Goal: Communication & Community: Answer question/provide support

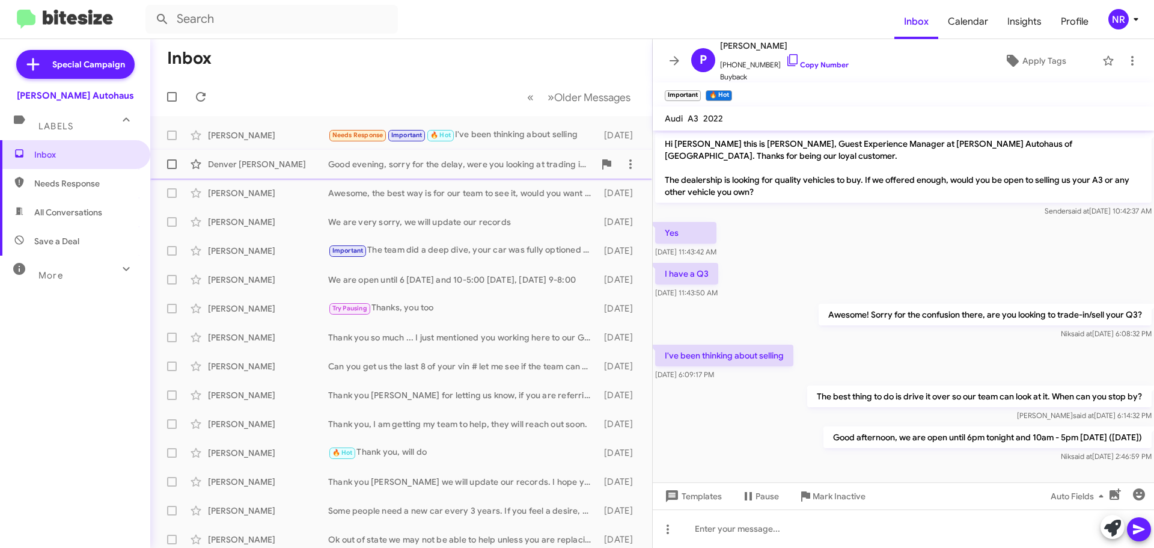
scroll to position [4, 0]
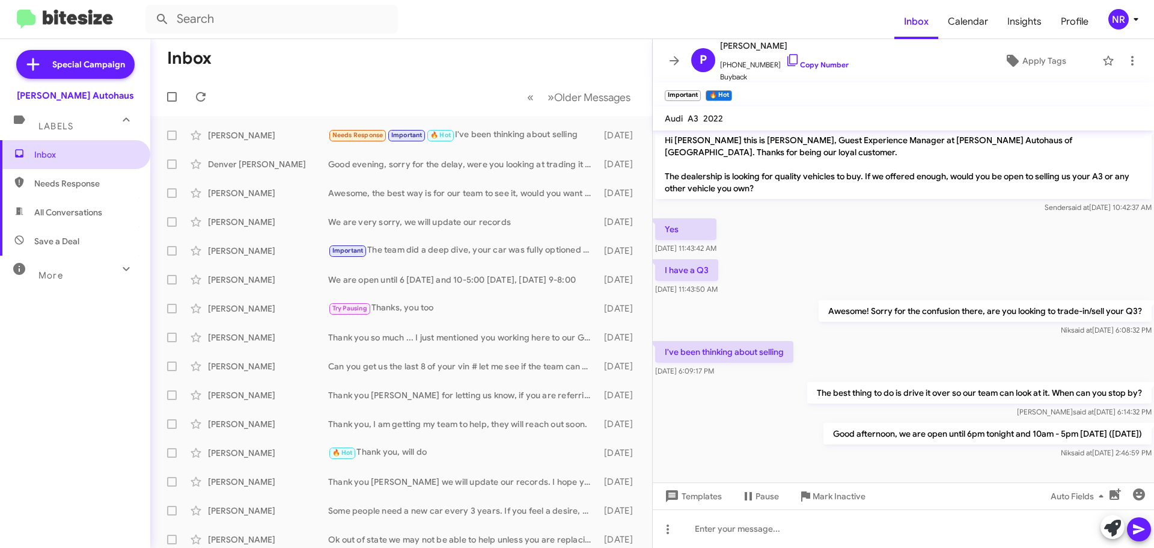
click at [60, 156] on span "Inbox" at bounding box center [85, 155] width 102 height 12
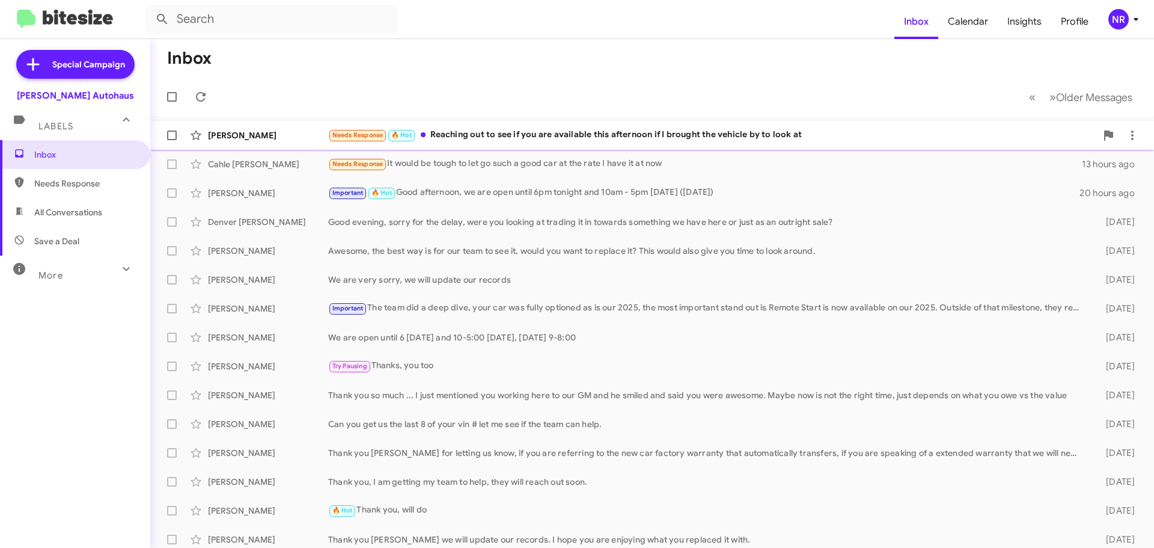
click at [552, 145] on div "[PERSON_NAME] Needs Response 🔥 Hot Reaching out to see if you are available thi…" at bounding box center [652, 135] width 985 height 24
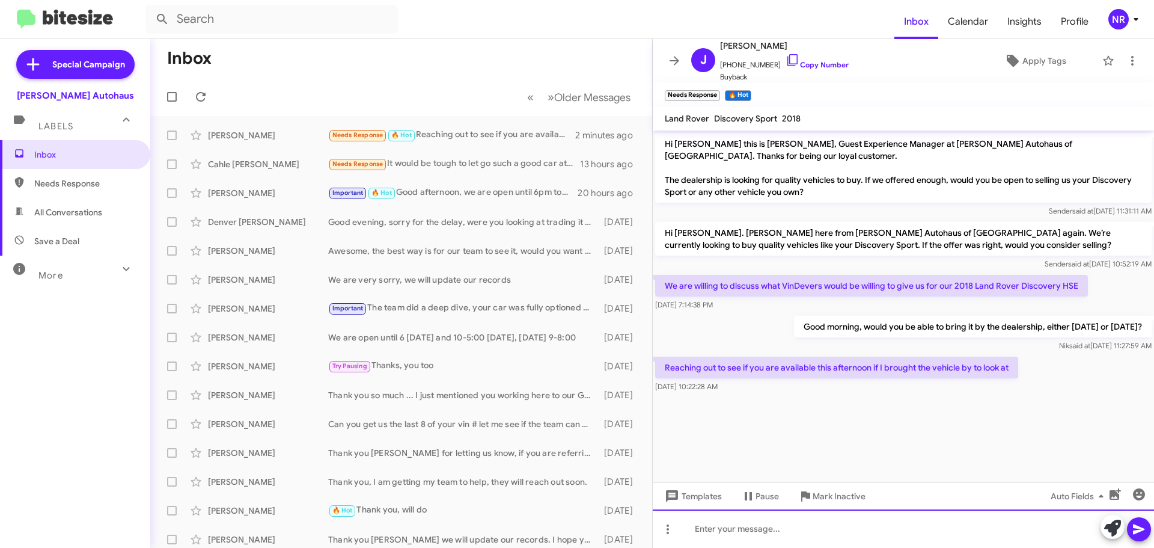
click at [759, 530] on div at bounding box center [903, 528] width 501 height 38
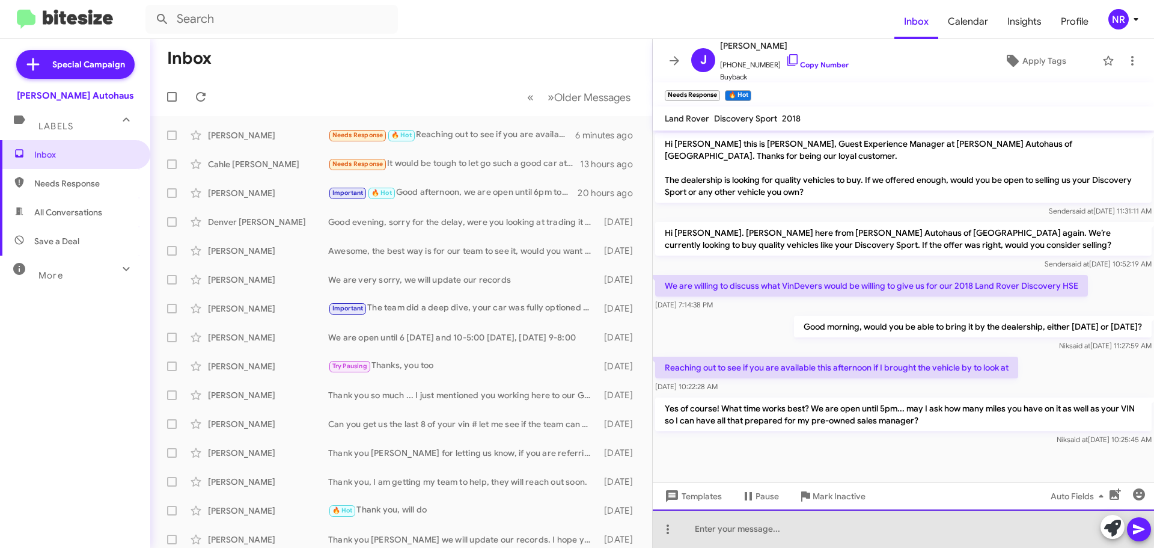
click at [883, 528] on div at bounding box center [903, 528] width 501 height 38
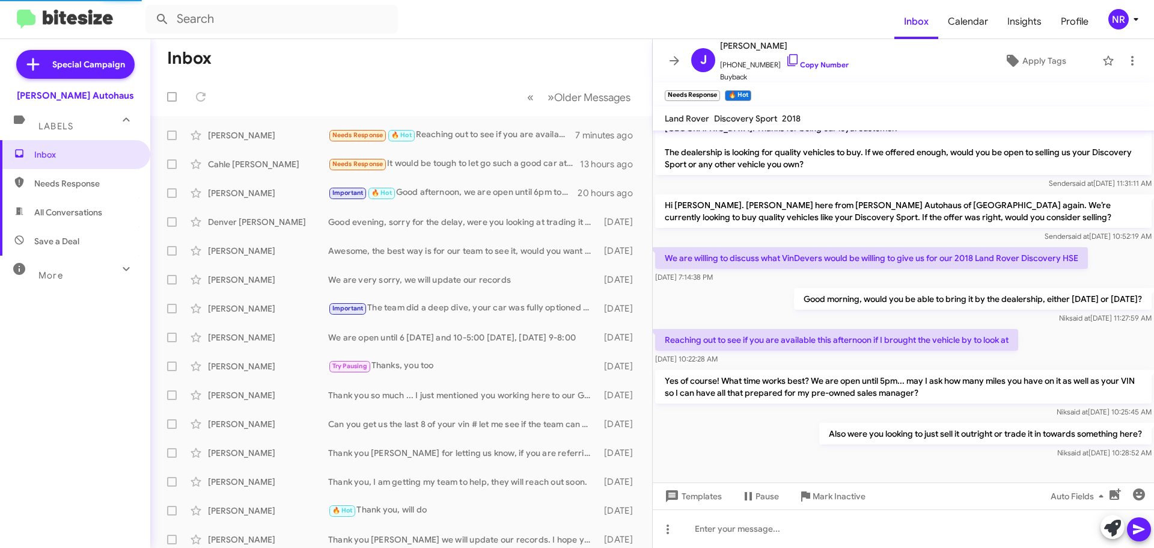
scroll to position [84, 0]
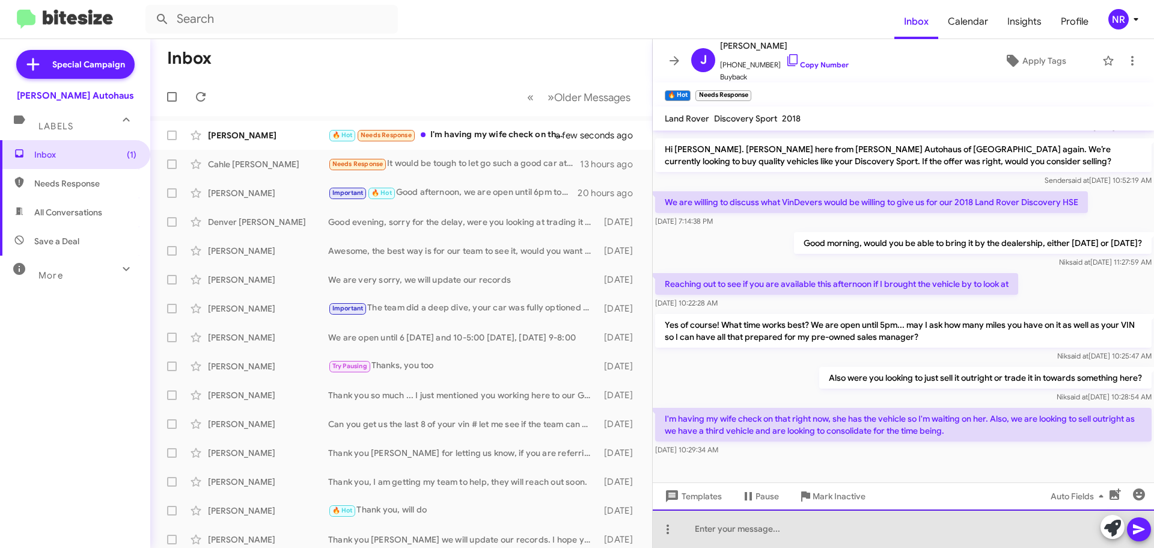
click at [735, 531] on div at bounding box center [903, 528] width 501 height 38
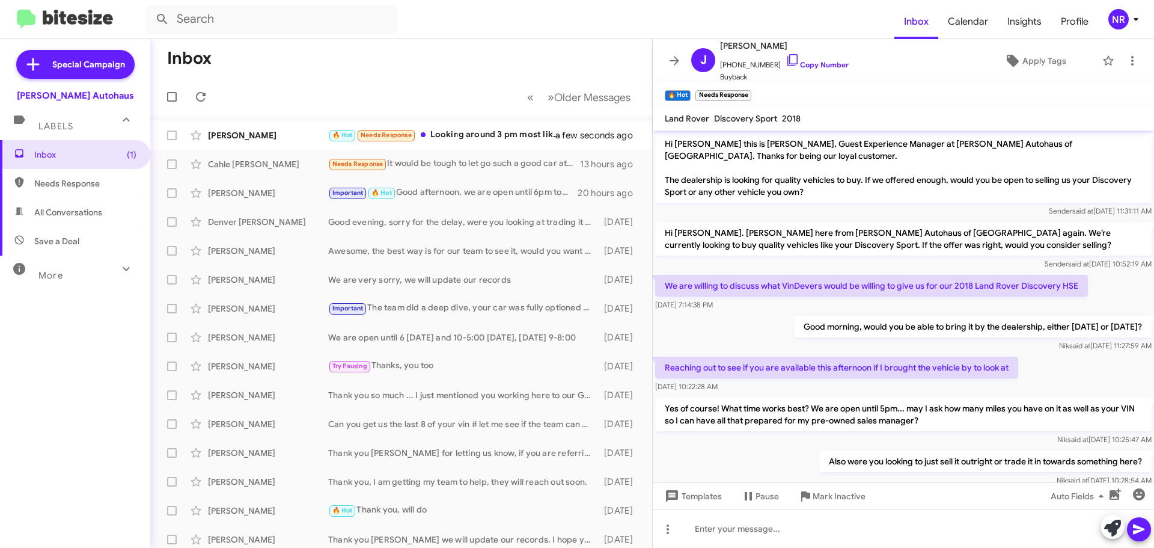
scroll to position [183, 0]
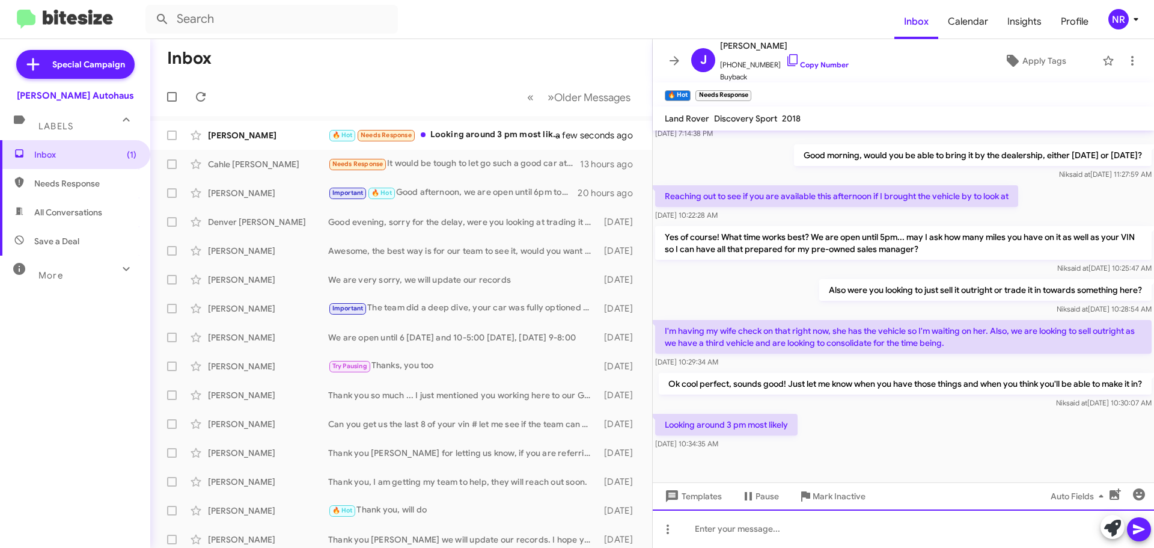
click at [766, 521] on div at bounding box center [903, 528] width 501 height 38
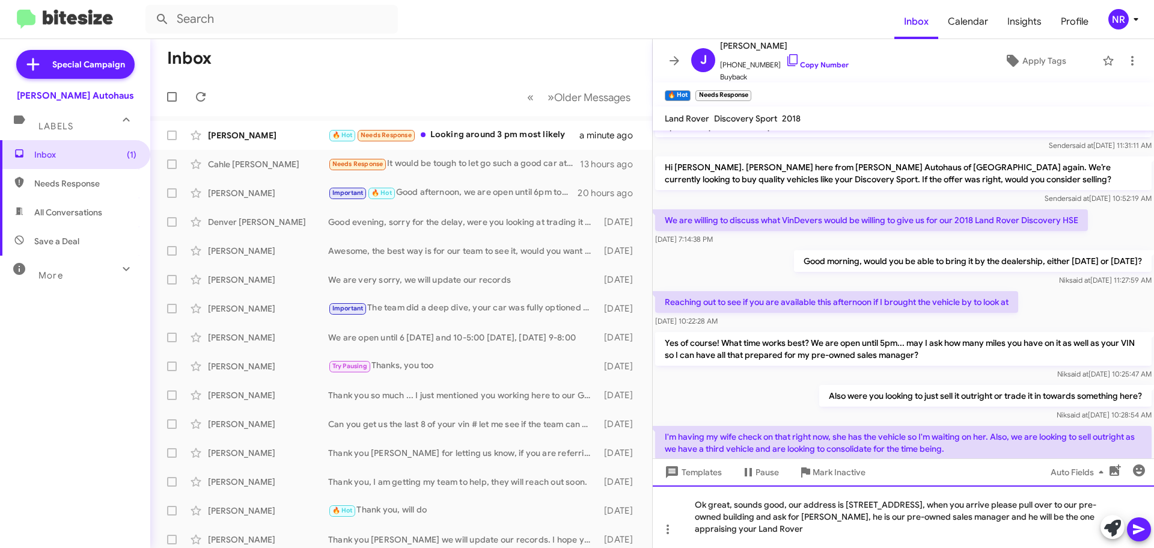
scroll to position [0, 0]
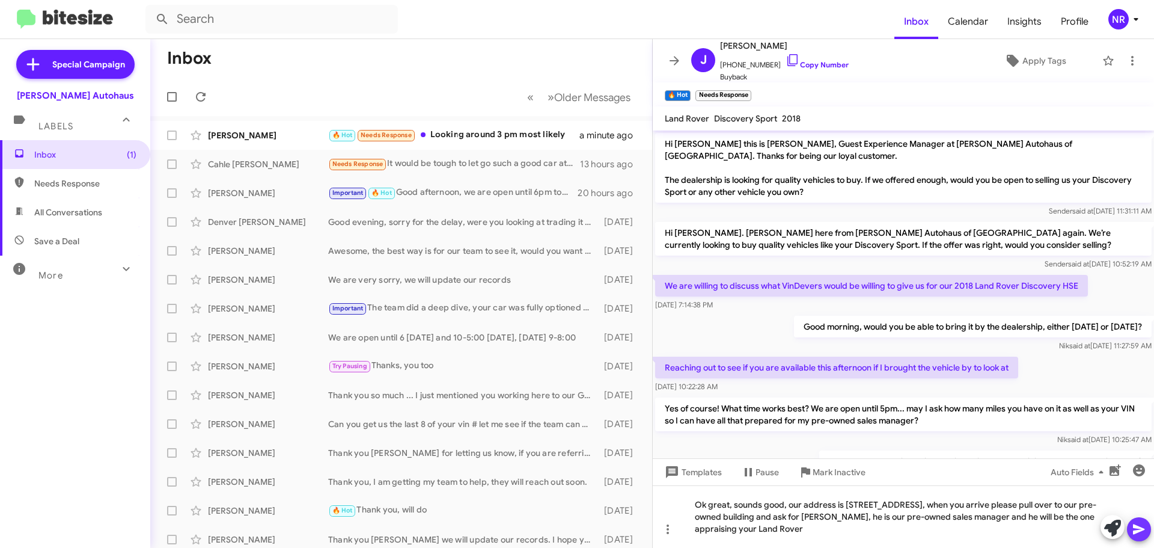
click at [1140, 529] on icon at bounding box center [1138, 529] width 11 height 10
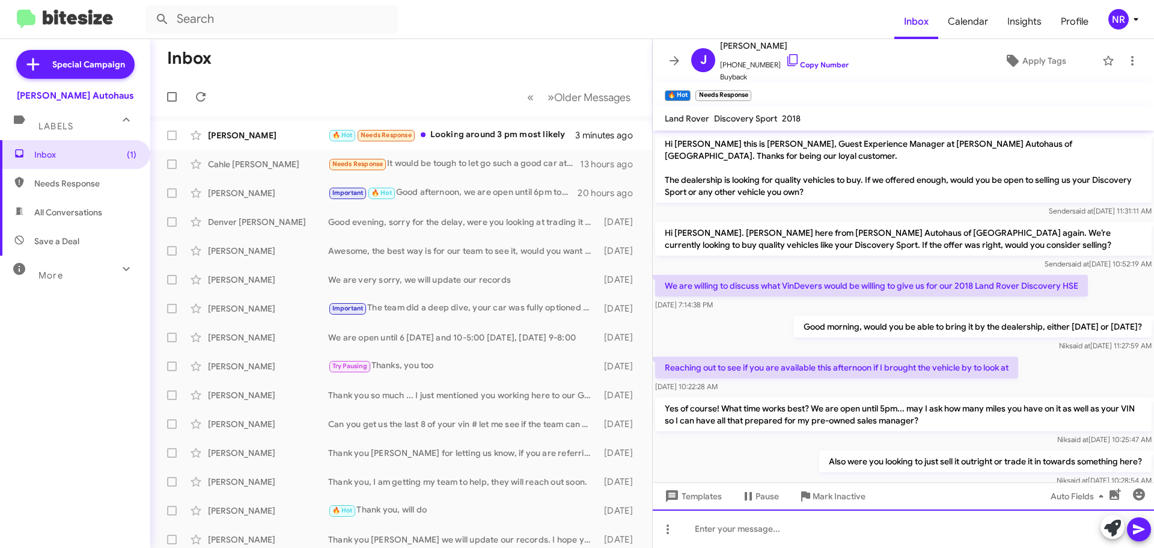
scroll to position [295, 0]
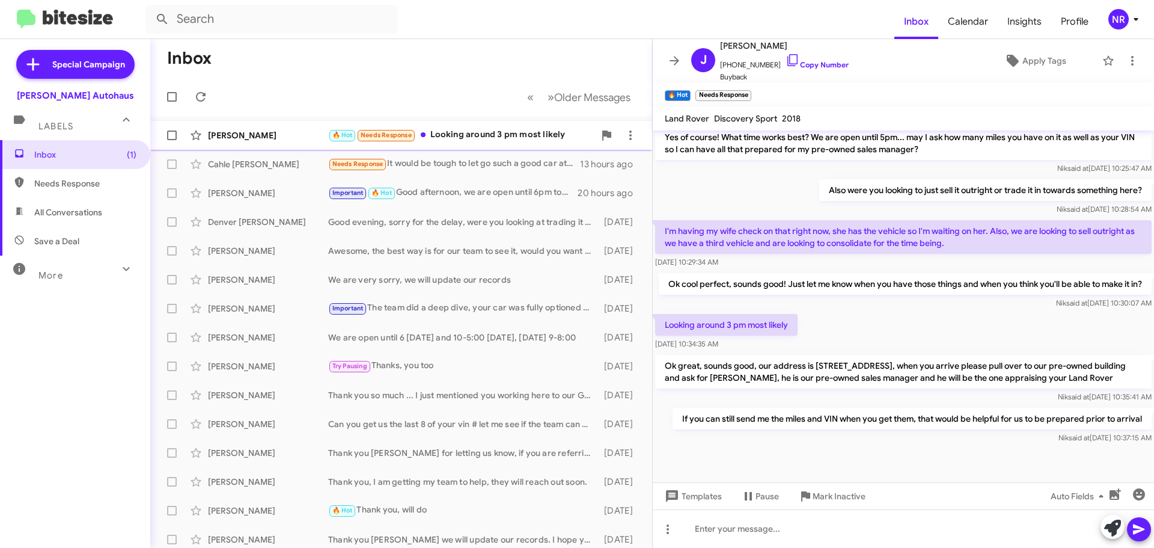
click at [524, 138] on div "🔥 Hot Needs Response Looking around 3 pm most likely" at bounding box center [461, 135] width 266 height 14
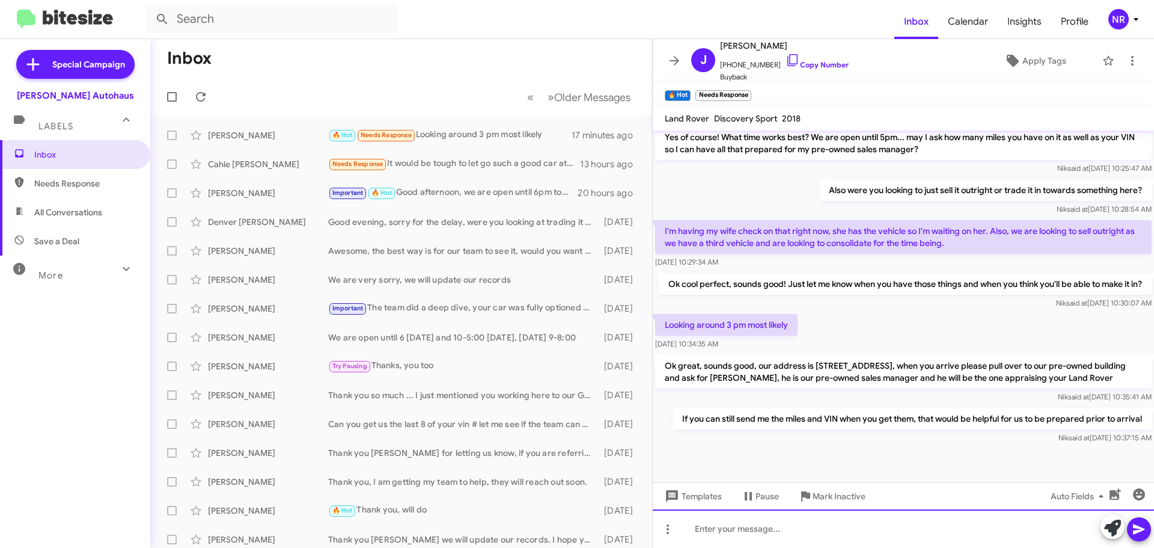
click at [783, 529] on div at bounding box center [903, 528] width 501 height 38
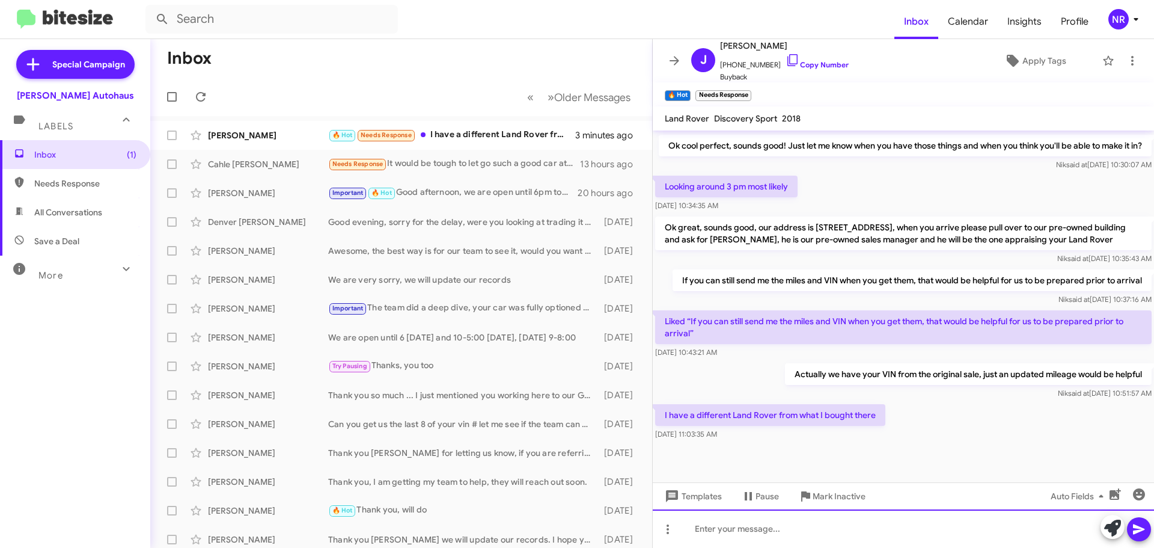
scroll to position [439, 0]
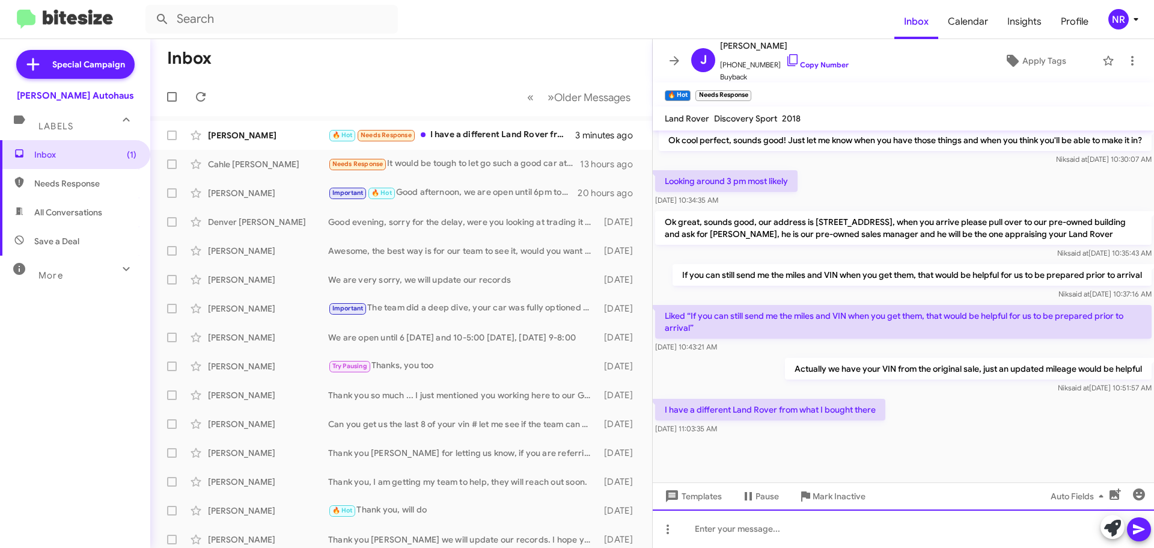
click at [832, 527] on div at bounding box center [903, 528] width 501 height 38
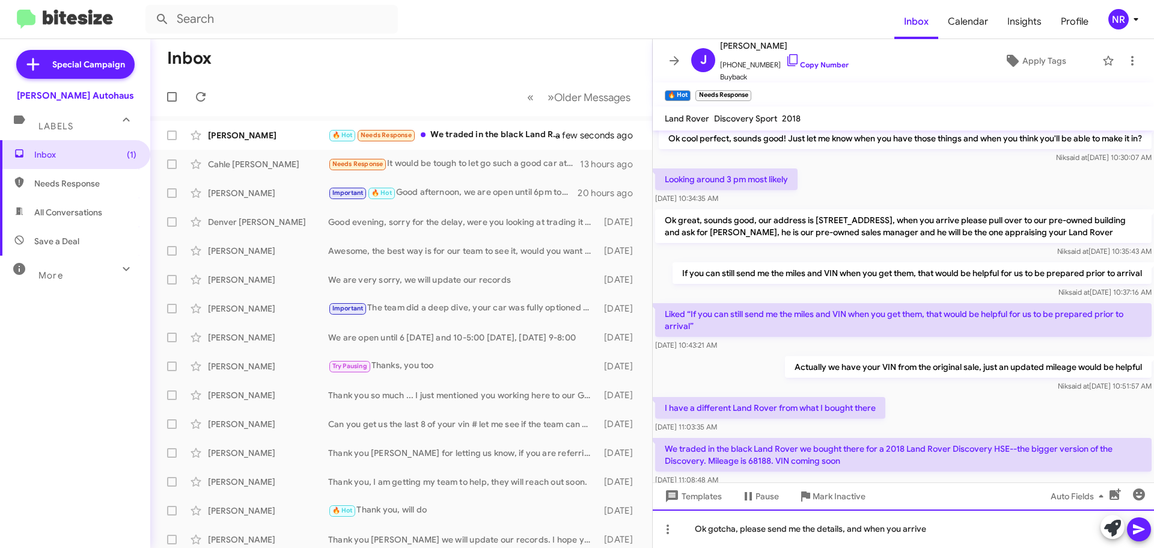
scroll to position [495, 0]
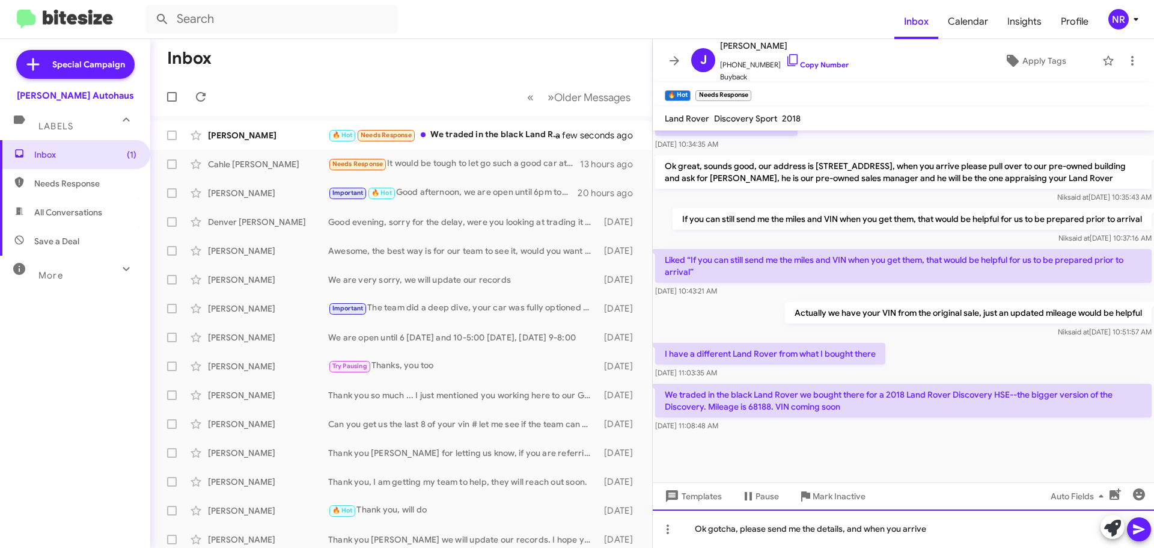
click at [941, 532] on div "Ok gotcha, please send me the details, and when you arrive" at bounding box center [903, 528] width 501 height 38
click at [1054, 533] on div "Ok gotcha, please send me the details, and when you arrive please ask for [PERS…" at bounding box center [903, 528] width 501 height 38
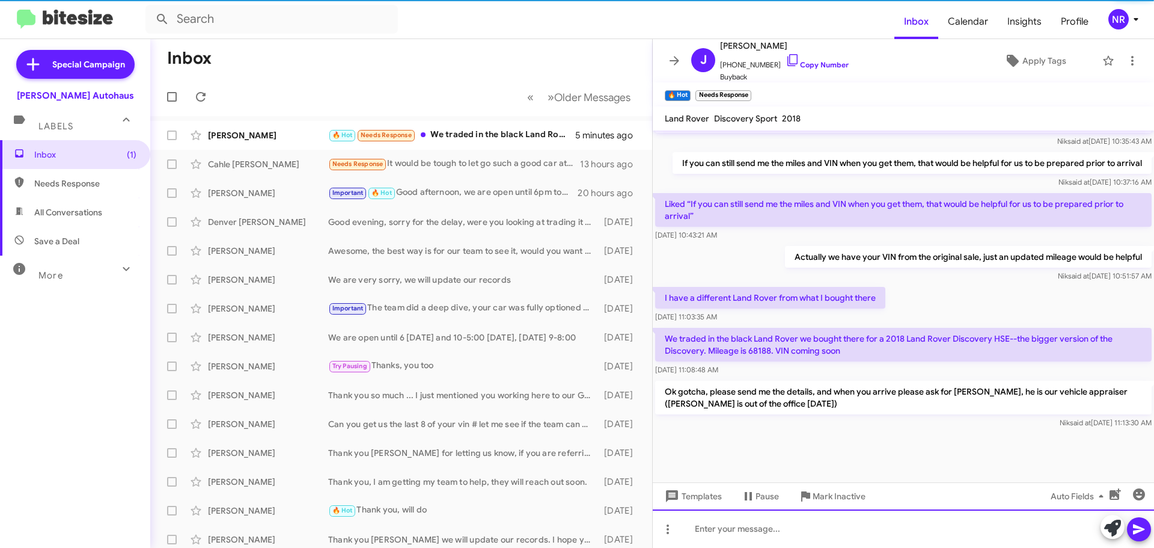
scroll to position [551, 0]
